Goal: Information Seeking & Learning: Find contact information

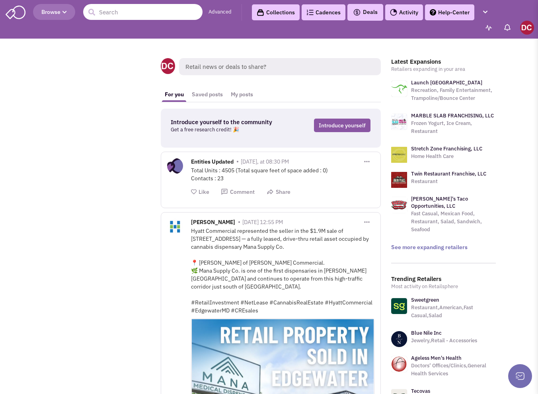
click at [112, 17] on input "text" at bounding box center [142, 12] width 119 height 16
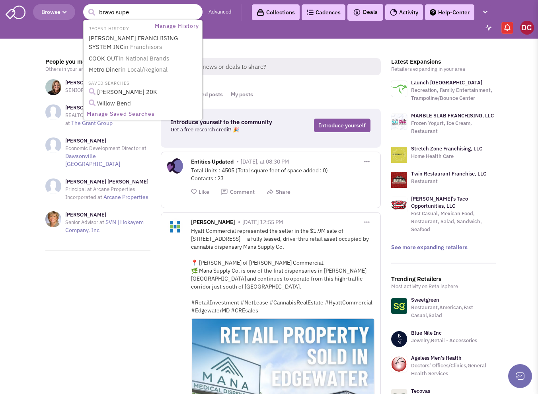
type input "bravo super"
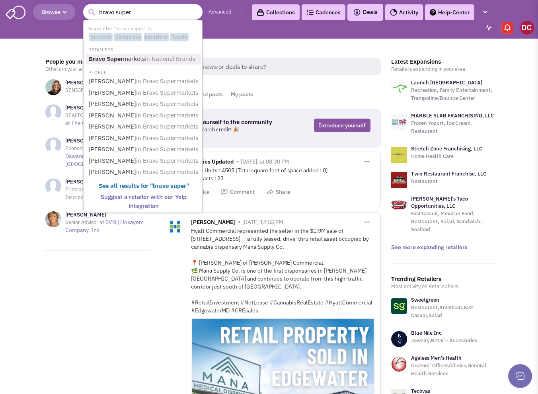
click at [124, 58] on link "Bravo Super markets in National Brands" at bounding box center [143, 59] width 115 height 11
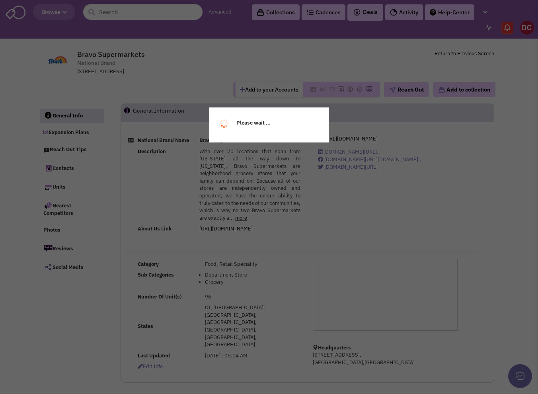
select select
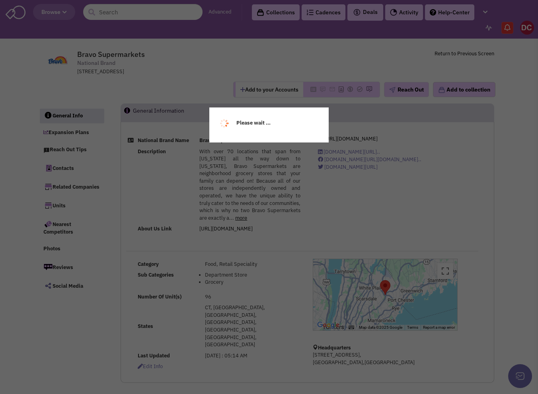
select select
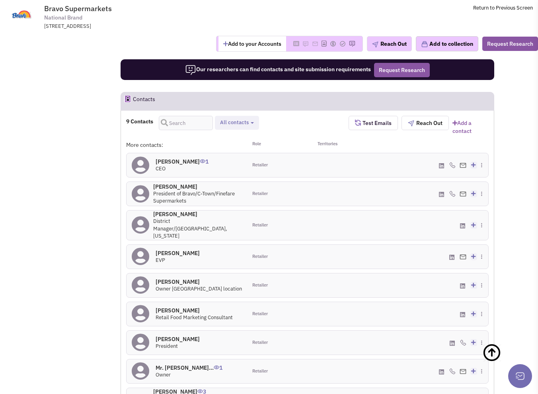
scroll to position [558, 0]
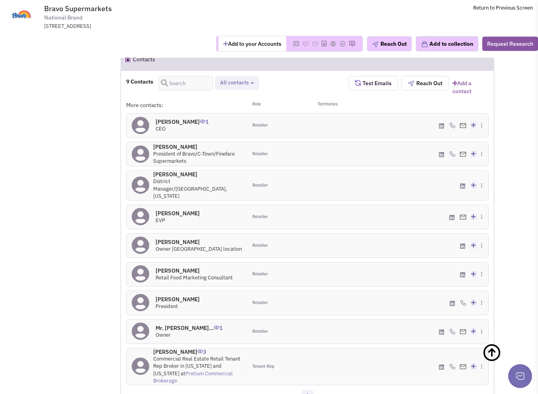
click at [171, 148] on h4 "[PERSON_NAME] 0" at bounding box center [197, 146] width 89 height 7
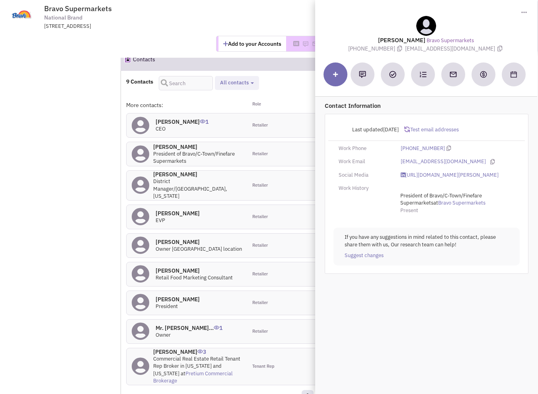
drag, startPoint x: 148, startPoint y: 181, endPoint x: 153, endPoint y: 169, distance: 13.1
click at [149, 180] on span at bounding box center [141, 186] width 18 height 24
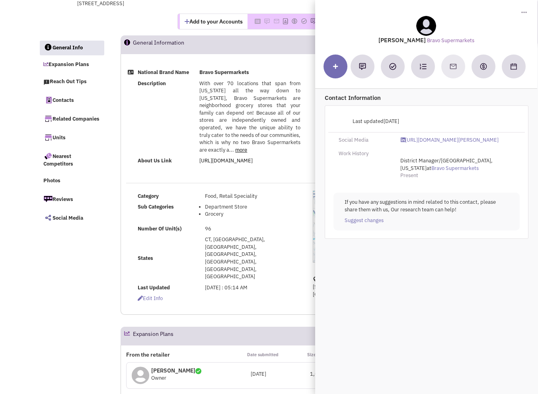
scroll to position [0, 0]
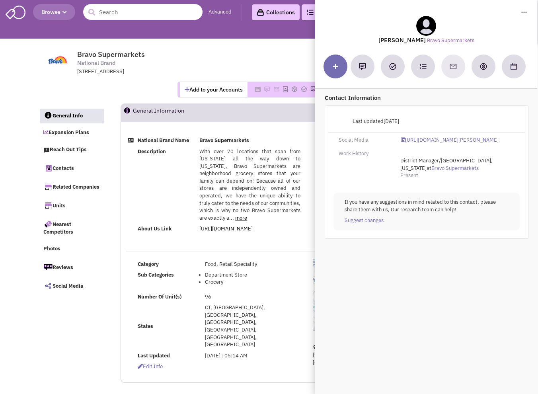
click at [148, 14] on input "text" at bounding box center [142, 12] width 119 height 16
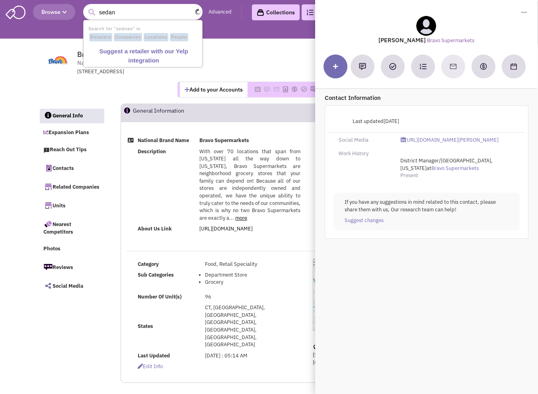
type input "sedano"
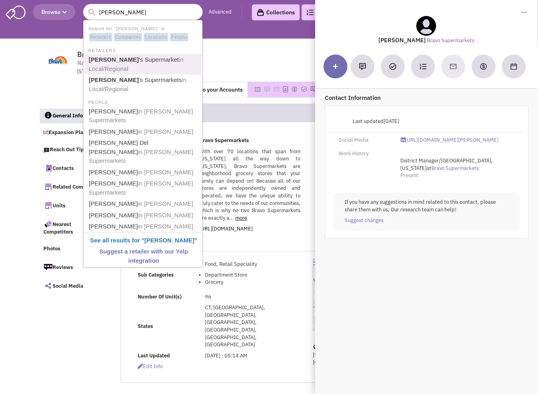
click at [160, 57] on span "in Local/Regional" at bounding box center [136, 64] width 95 height 16
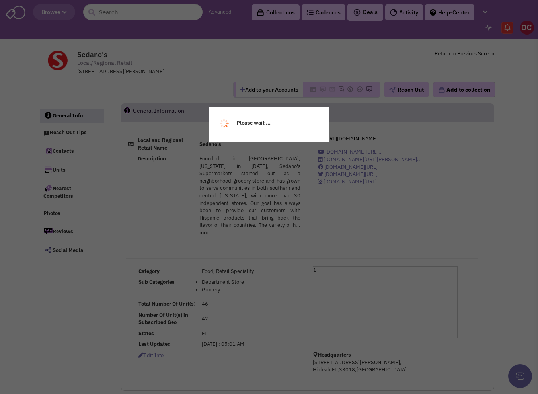
select select
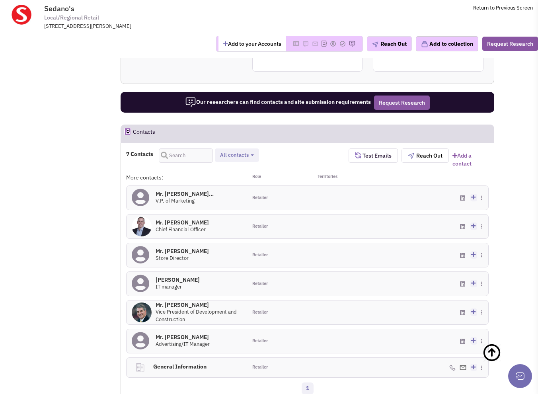
scroll to position [398, 0]
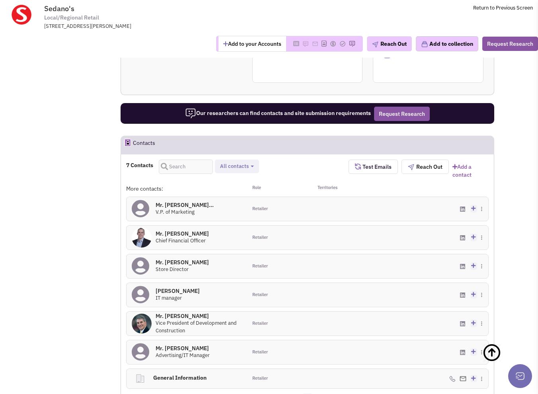
click at [178, 237] on span "Chief Financial Officer" at bounding box center [181, 240] width 50 height 7
click at [179, 230] on h4 "Mr. Tony Arner 0" at bounding box center [182, 233] width 53 height 7
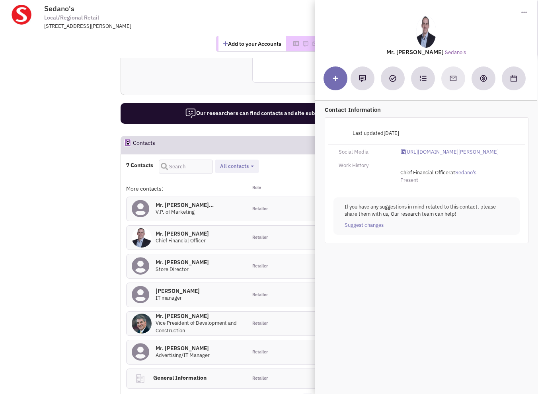
click at [177, 313] on h4 "Mr. Ken Choquette 0" at bounding box center [199, 316] width 86 height 7
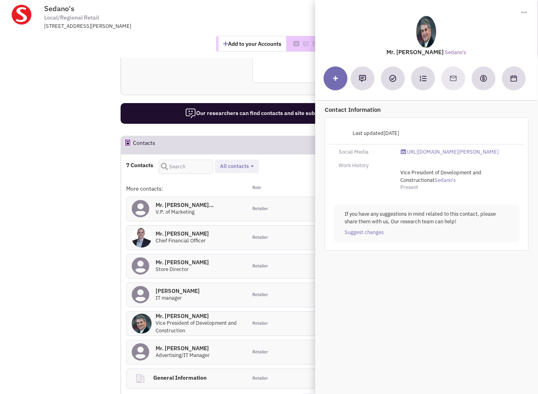
click at [178, 345] on div "Mr. Javier Herran 0 Advertising/IT Manager" at bounding box center [183, 352] width 54 height 15
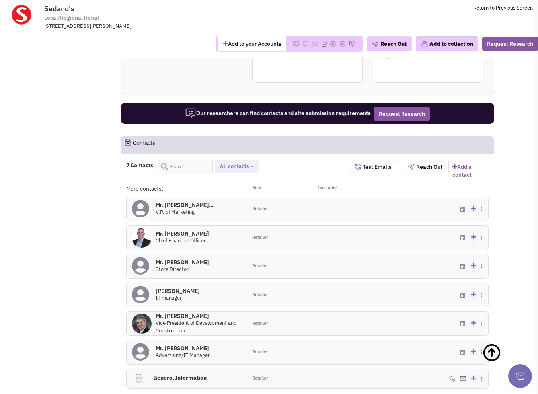
click at [164, 345] on h4 "Mr. Javier Herran 0" at bounding box center [183, 348] width 54 height 7
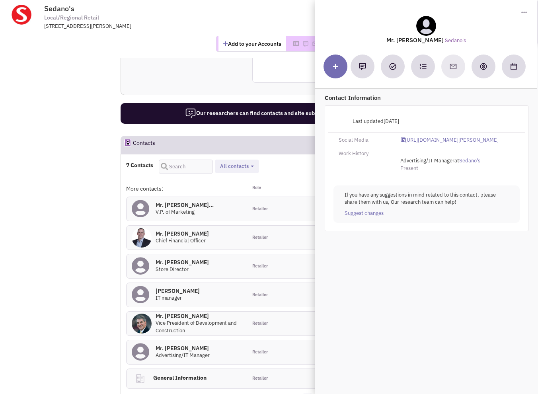
click at [177, 230] on h4 "Mr. Tony Arner 0" at bounding box center [182, 233] width 53 height 7
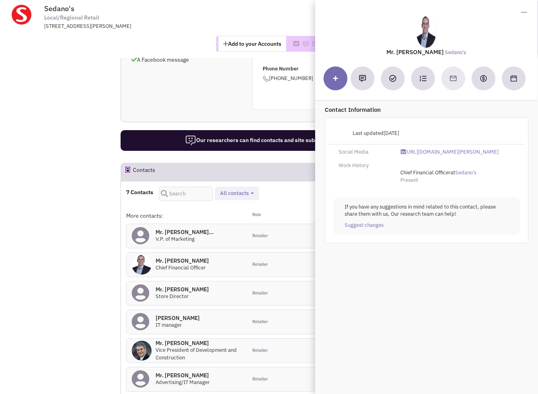
scroll to position [358, 0]
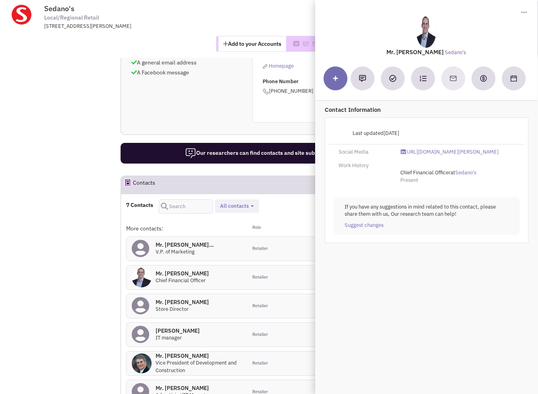
click at [178, 241] on h4 "Mr. Ezequiel Herra... 0" at bounding box center [185, 244] width 58 height 7
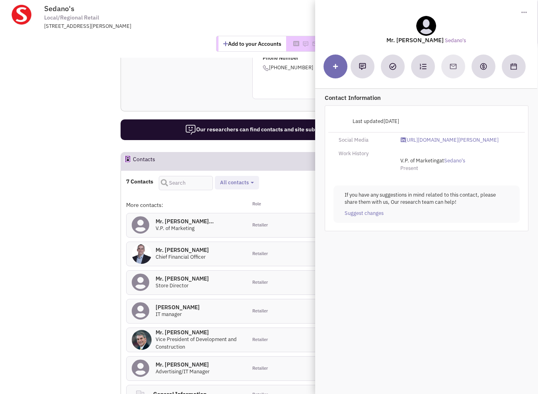
scroll to position [398, 0]
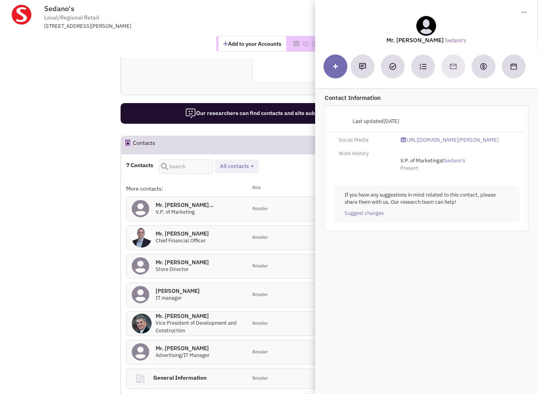
click at [178, 288] on h4 "Larry Rodriguez 0" at bounding box center [178, 291] width 44 height 7
click at [183, 259] on h4 "Mr. David Valdes 0" at bounding box center [182, 262] width 53 height 7
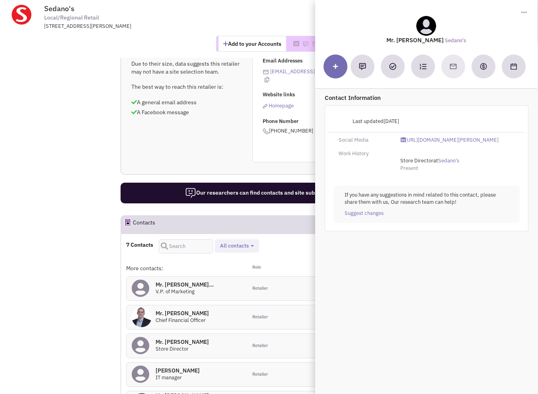
scroll to position [199, 0]
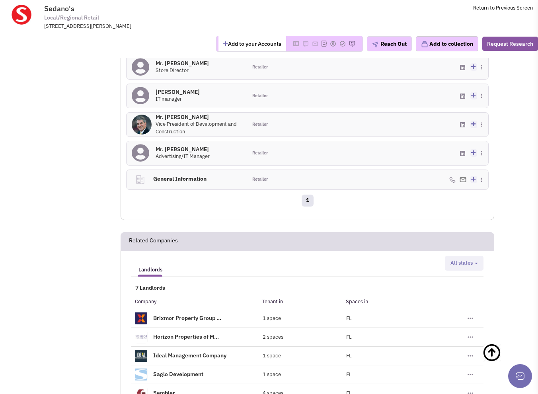
scroll to position [0, 0]
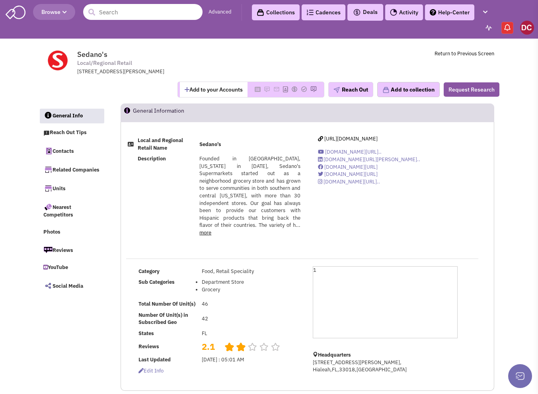
click at [129, 8] on input "text" at bounding box center [142, 12] width 119 height 16
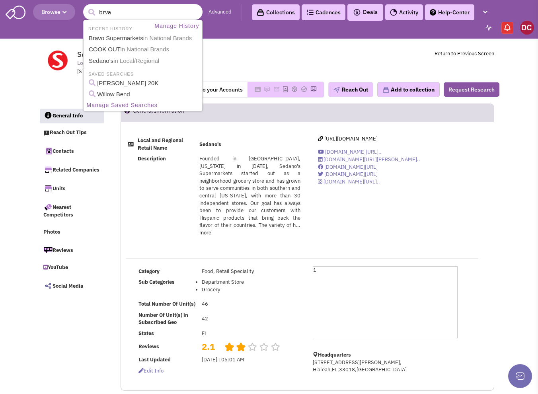
type input "brvao"
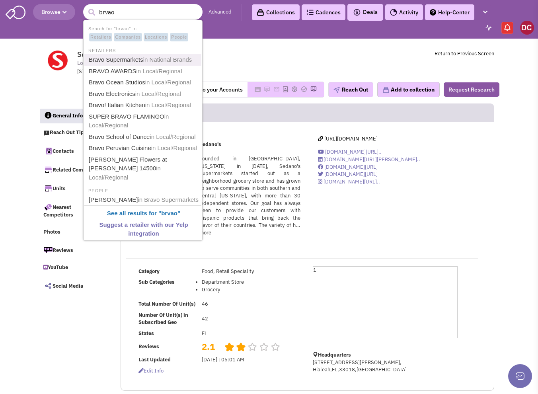
click at [127, 56] on link "Bravo Supermarkets in National Brands" at bounding box center [143, 60] width 115 height 11
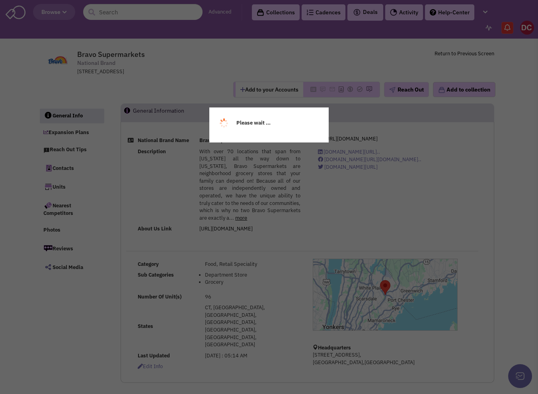
select select
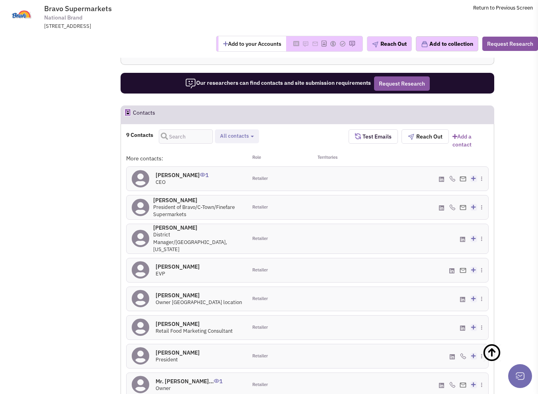
scroll to position [518, 0]
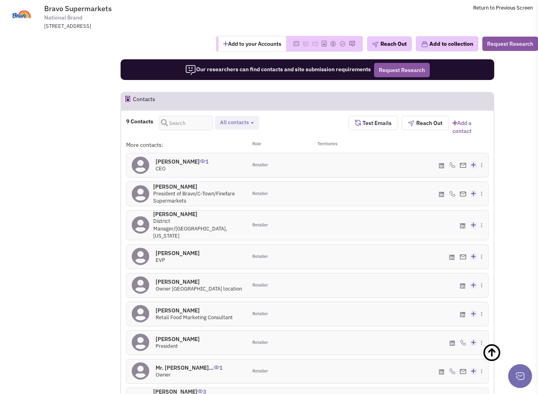
click at [167, 184] on h4 "[PERSON_NAME] 0" at bounding box center [197, 186] width 89 height 7
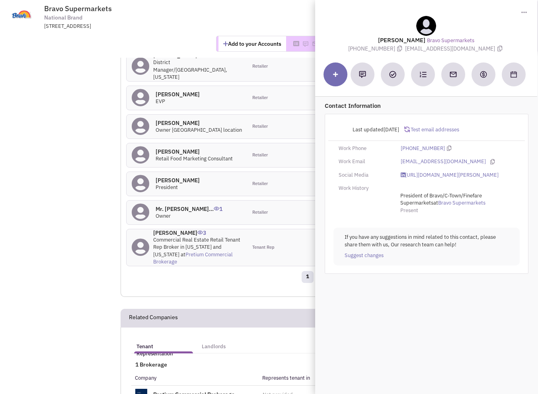
scroll to position [677, 0]
click at [183, 270] on div "1" at bounding box center [307, 278] width 373 height 16
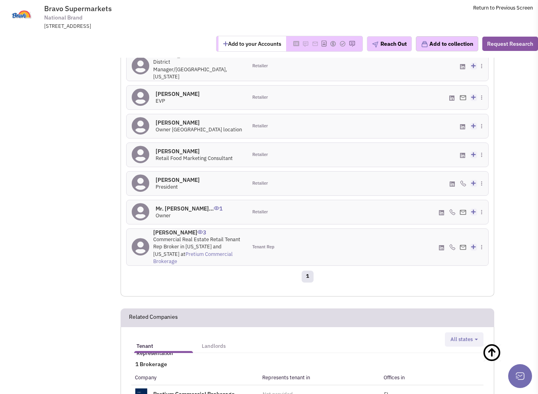
click at [182, 229] on h4 "Matthew Rothstein 3" at bounding box center [197, 232] width 89 height 7
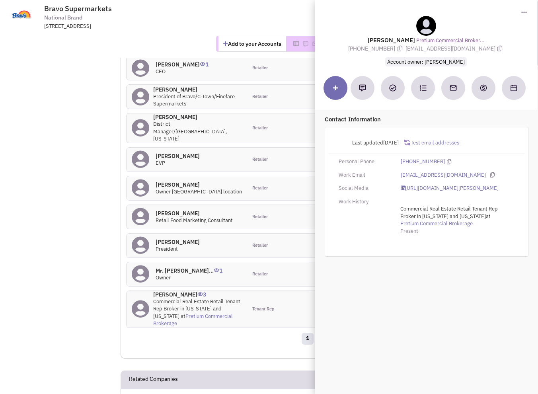
scroll to position [597, 0]
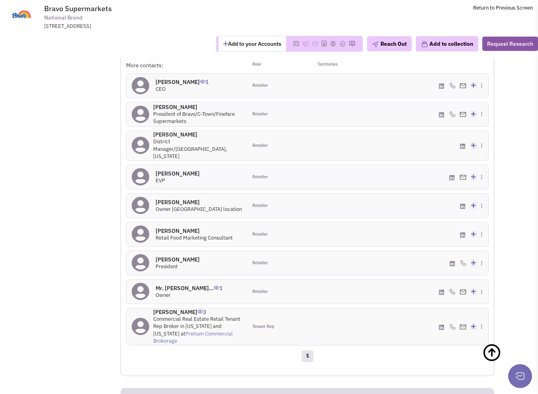
click at [179, 170] on h4 "Jay Reinstein 0" at bounding box center [178, 173] width 44 height 7
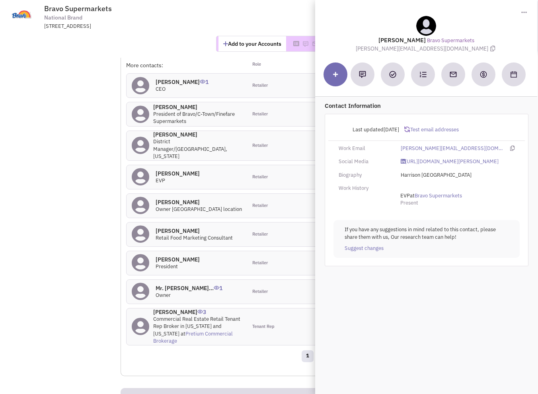
click at [169, 107] on h4 "Polo Vargas 0" at bounding box center [197, 107] width 89 height 7
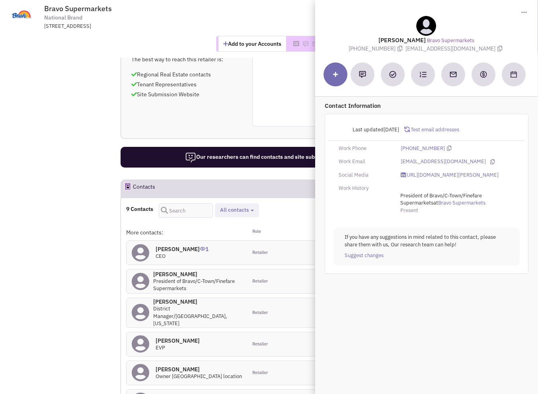
scroll to position [478, 0]
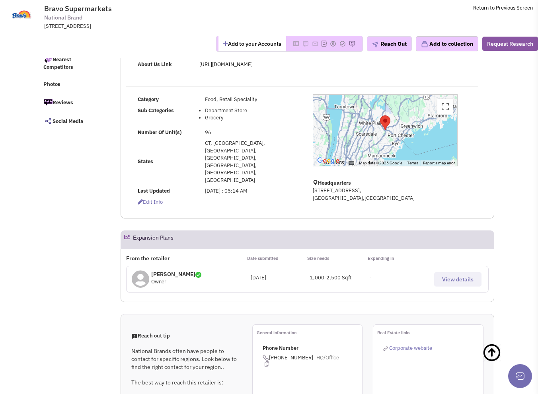
scroll to position [0, 0]
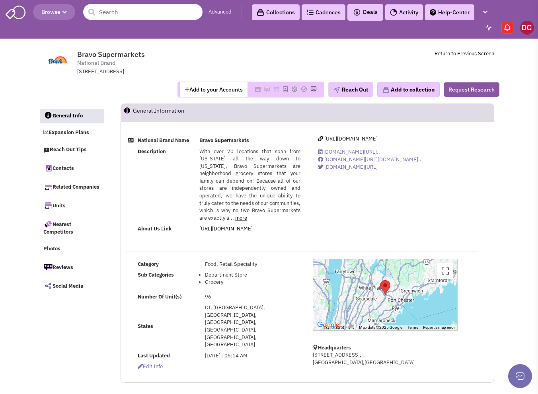
click at [145, 11] on input "text" at bounding box center [142, 12] width 119 height 16
click at [162, 12] on input "text" at bounding box center [142, 12] width 119 height 16
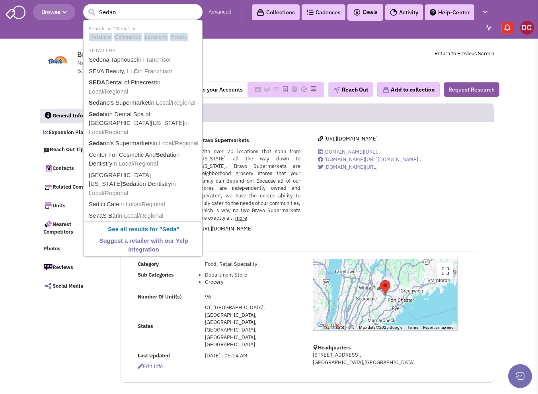
type input "Sedano"
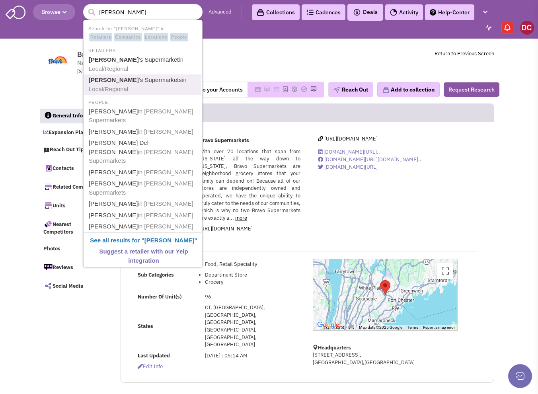
click at [104, 76] on b "Sedano" at bounding box center [114, 79] width 50 height 7
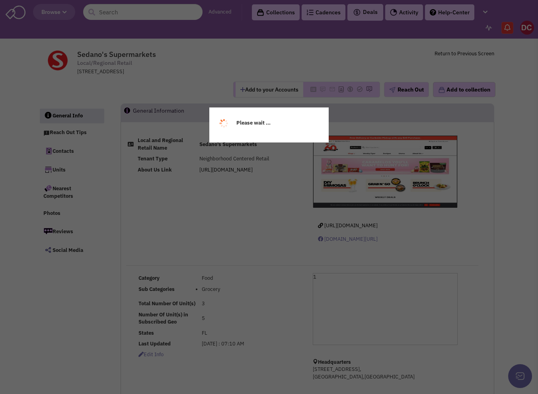
select select
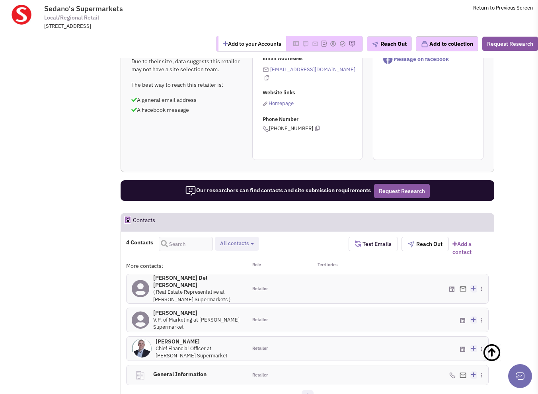
scroll to position [398, 0]
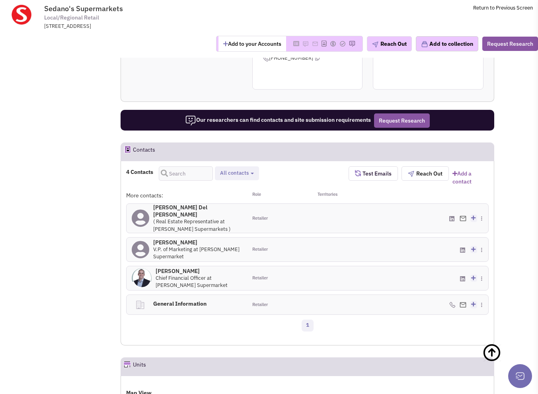
click at [182, 207] on h4 "Damon Del Rossi 0" at bounding box center [197, 211] width 89 height 14
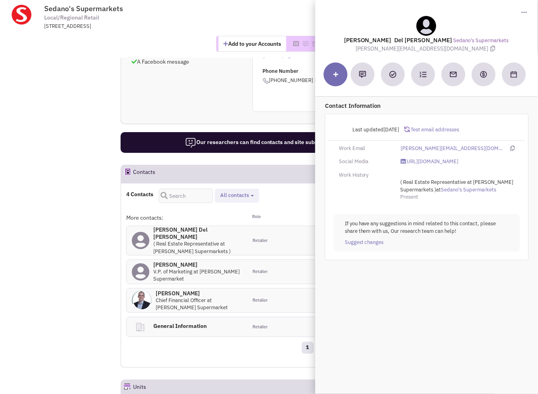
scroll to position [358, 0]
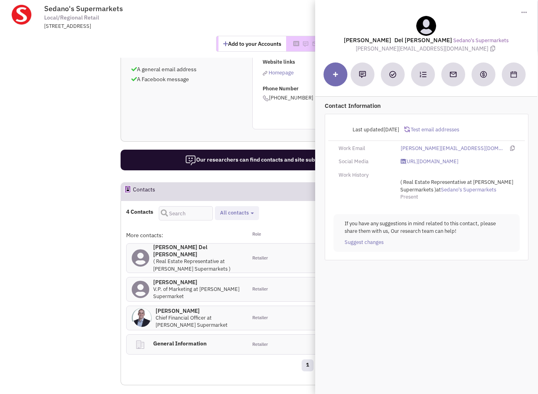
click at [179, 279] on h4 "Ezequiel Herran 0" at bounding box center [197, 282] width 89 height 7
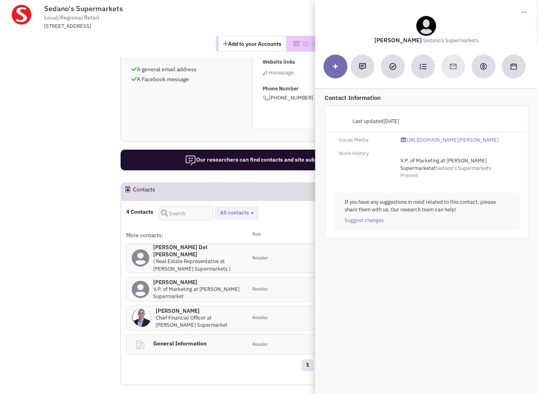
click at [178, 307] on h4 "Tony Arner 0" at bounding box center [199, 310] width 86 height 7
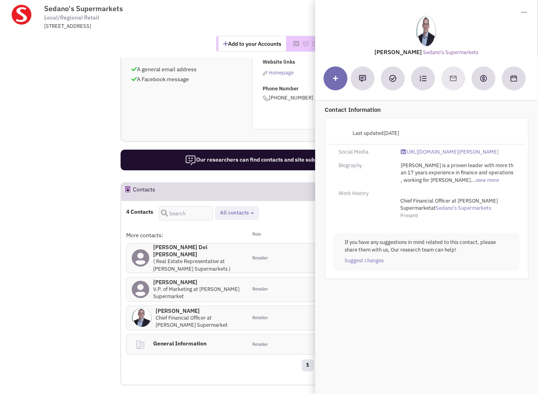
click at [177, 244] on h4 "Damon Del Rossi 0" at bounding box center [197, 251] width 89 height 14
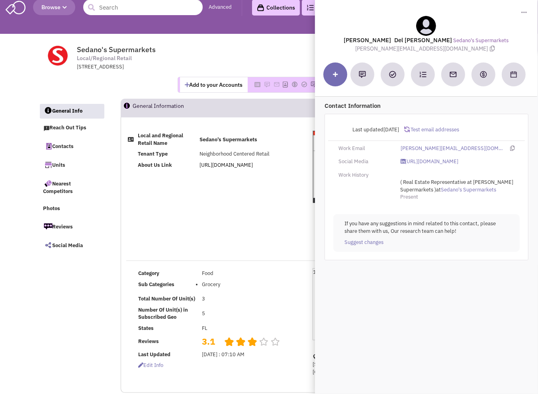
scroll to position [0, 0]
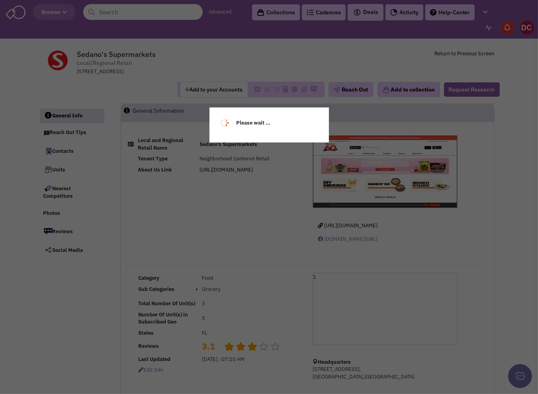
click at [156, 15] on div "Please wait ..." at bounding box center [269, 197] width 538 height 394
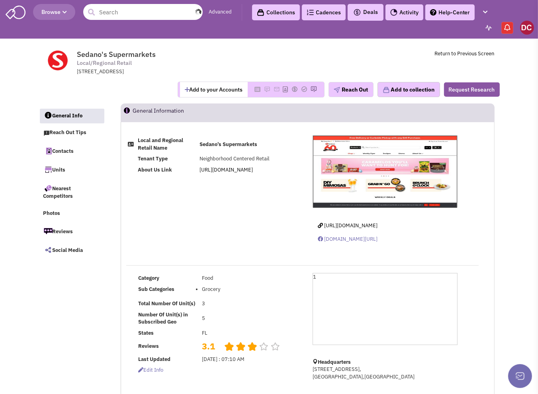
click at [156, 14] on input "text" at bounding box center [142, 12] width 119 height 16
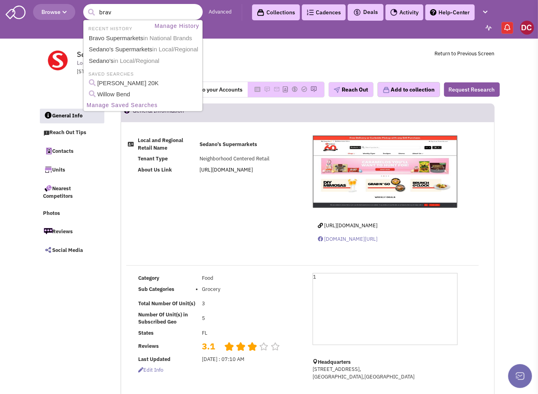
type input "bravo"
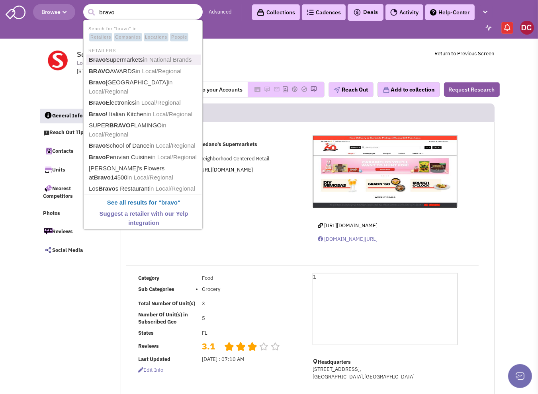
click at [155, 59] on span "in National Brands" at bounding box center [167, 59] width 49 height 7
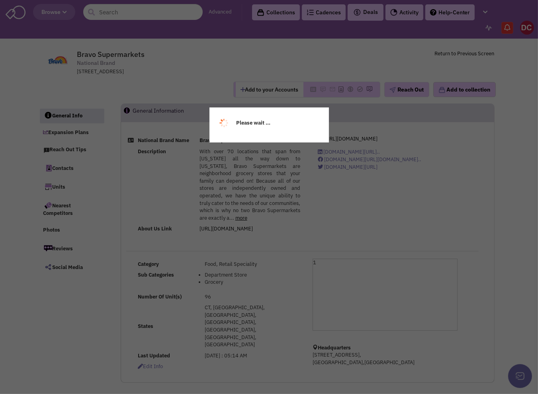
select select
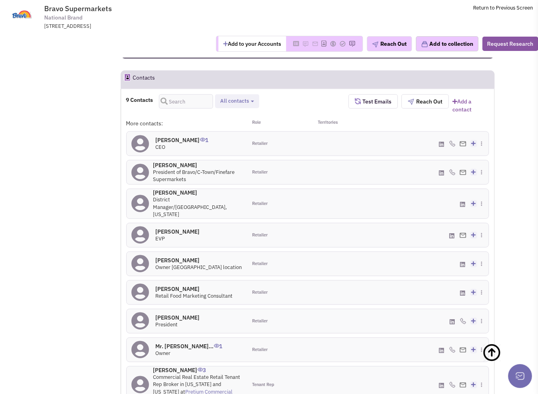
scroll to position [558, 0]
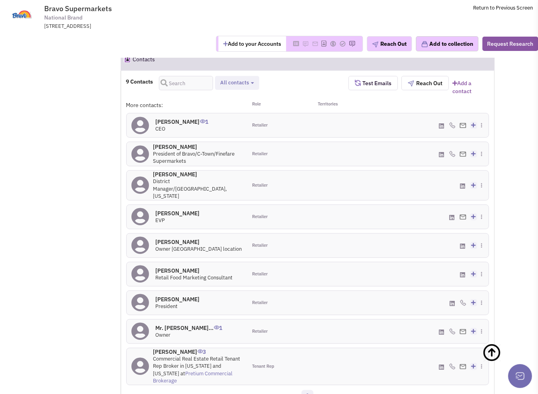
click at [182, 296] on h4 "[PERSON_NAME] 0" at bounding box center [178, 299] width 44 height 7
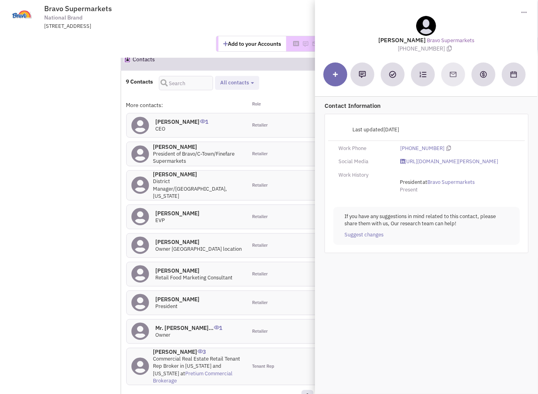
click at [178, 348] on h4 "[PERSON_NAME] 3" at bounding box center [197, 351] width 89 height 7
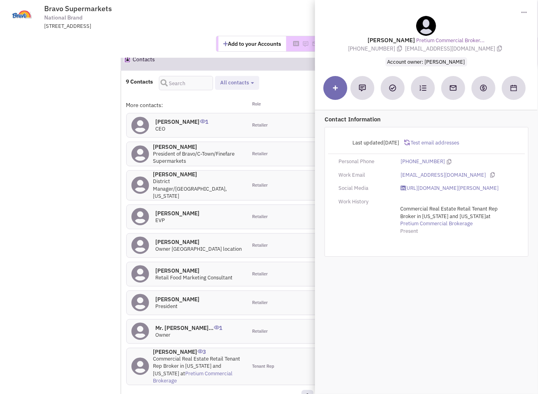
click at [184, 325] on h4 "Mr. [PERSON_NAME]... 1" at bounding box center [189, 328] width 67 height 7
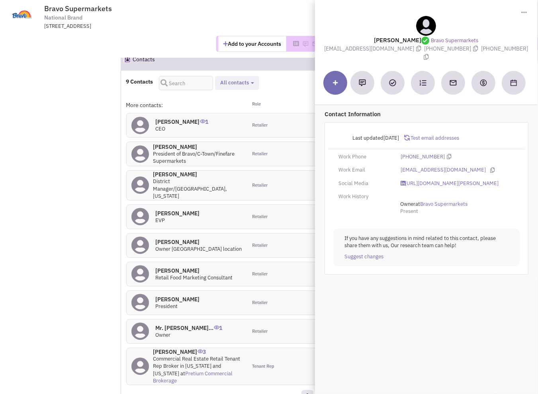
click at [170, 119] on h4 "[PERSON_NAME] 1" at bounding box center [182, 121] width 53 height 7
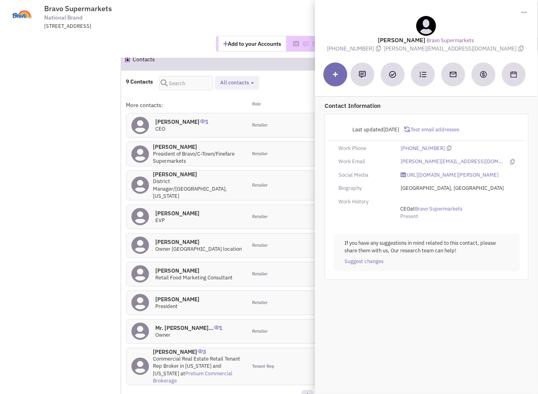
click at [167, 146] on h4 "[PERSON_NAME] 0" at bounding box center [197, 146] width 89 height 7
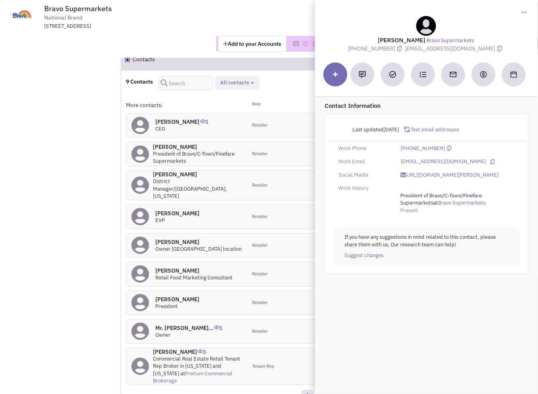
click at [174, 176] on h4 "[PERSON_NAME] 0" at bounding box center [197, 174] width 89 height 7
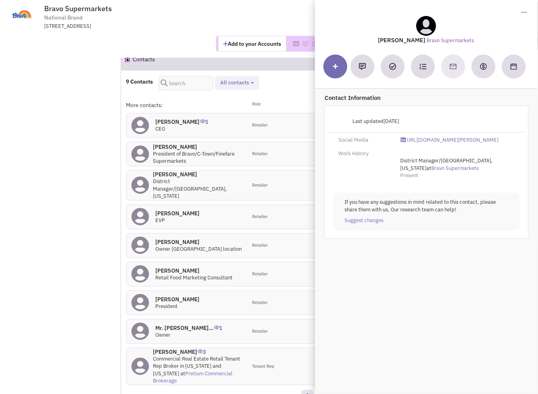
click at [176, 296] on h4 "[PERSON_NAME] 0" at bounding box center [178, 299] width 44 height 7
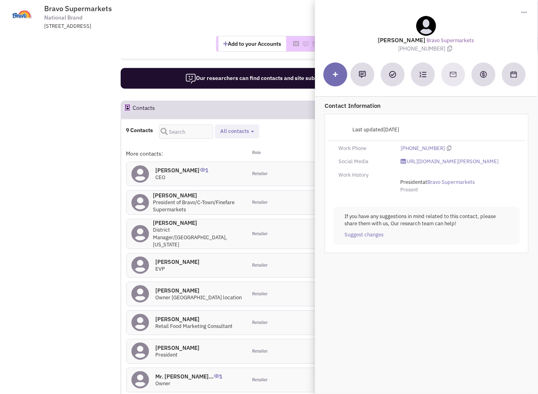
scroll to position [518, 0]
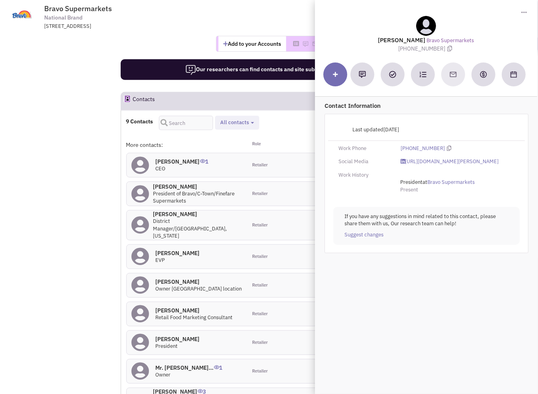
click at [176, 214] on h4 "[PERSON_NAME] 0" at bounding box center [197, 214] width 89 height 7
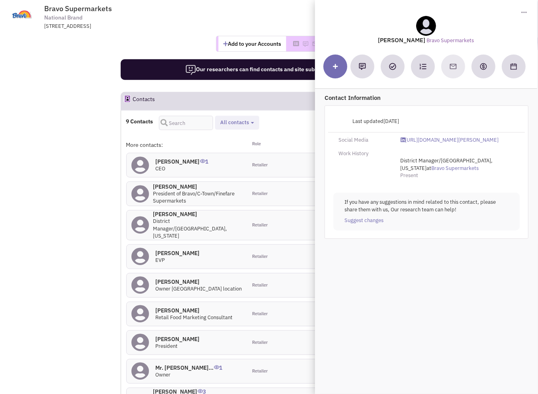
click at [172, 250] on h4 "[PERSON_NAME] 0" at bounding box center [178, 253] width 44 height 7
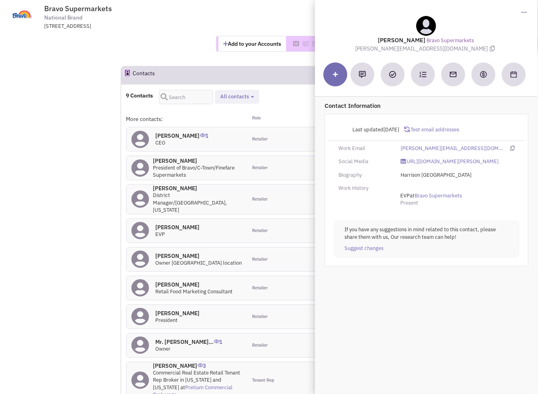
scroll to position [558, 0]
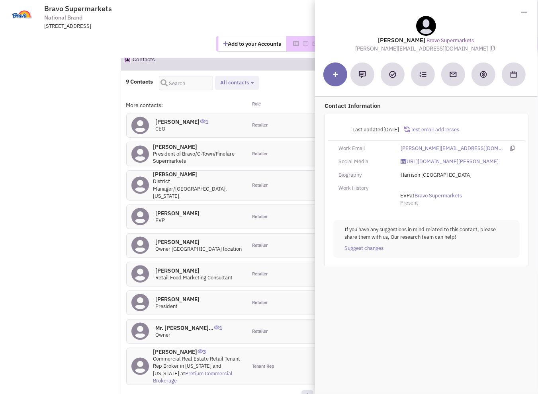
click at [186, 239] on h4 "[PERSON_NAME] 0" at bounding box center [199, 242] width 86 height 7
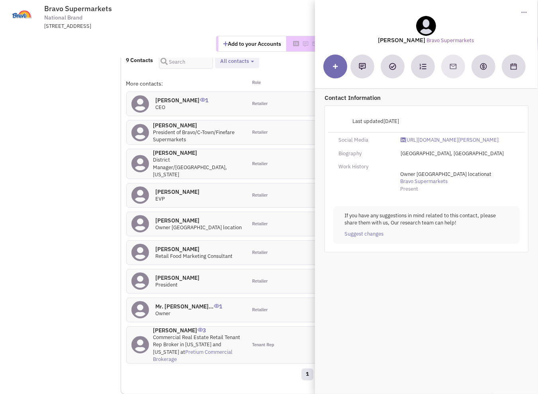
scroll to position [597, 0]
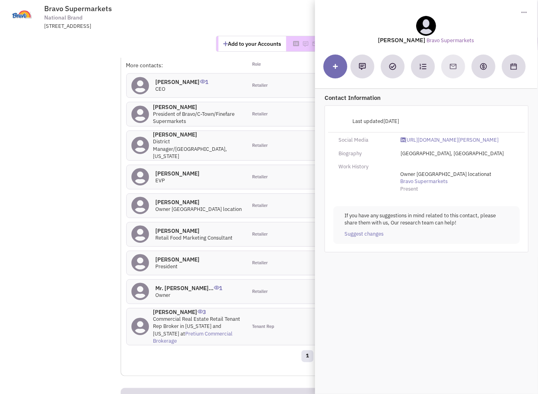
click at [186, 235] on span "Retail Food Marketing Consultant" at bounding box center [194, 238] width 77 height 7
click at [187, 227] on h4 "[PERSON_NAME] 0" at bounding box center [194, 230] width 77 height 7
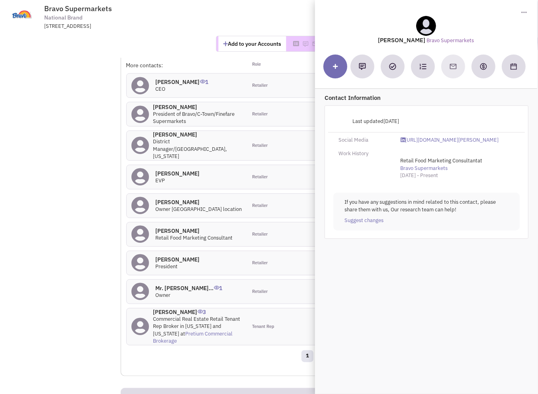
click at [171, 256] on h4 "[PERSON_NAME] 0" at bounding box center [178, 259] width 44 height 7
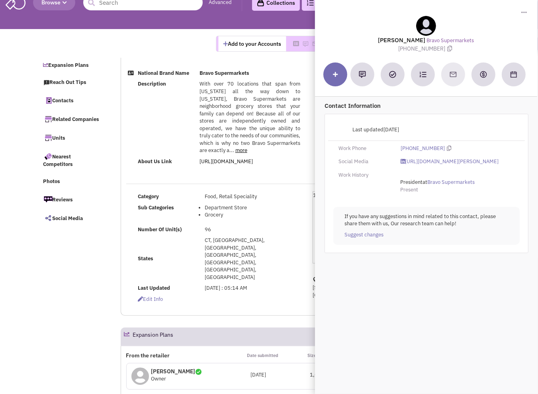
scroll to position [0, 0]
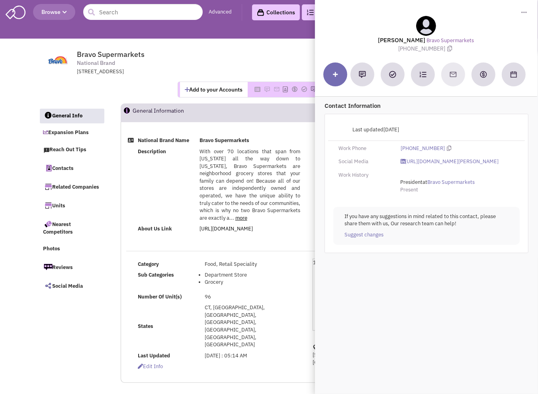
click at [293, 55] on td "Bravo Supermarkets National Brand [STREET_ADDRESS] Return to Previous Screen" at bounding box center [285, 61] width 417 height 30
